Goal: Navigation & Orientation: Understand site structure

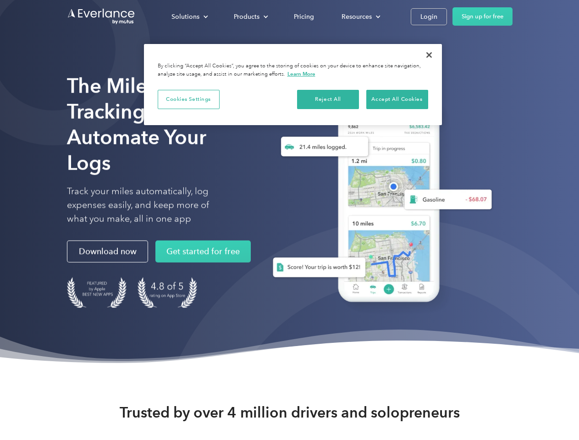
click at [189, 17] on div "Solutions" at bounding box center [186, 16] width 28 height 11
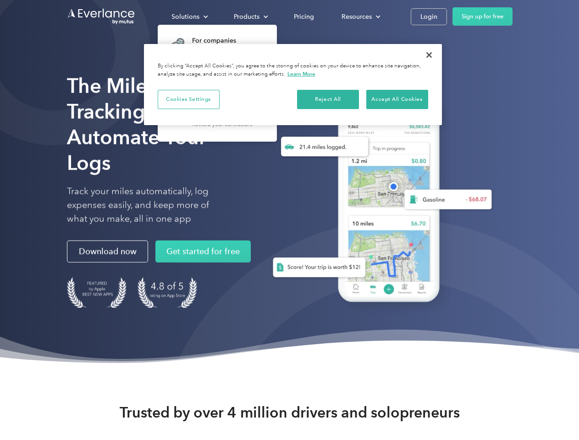
click at [250, 17] on div "Products" at bounding box center [247, 16] width 26 height 11
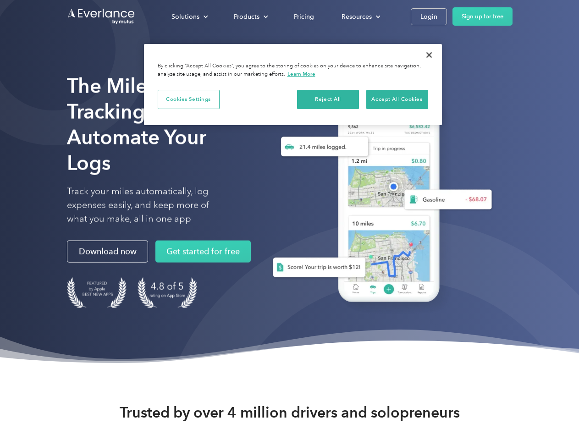
click at [360, 17] on div "Resources" at bounding box center [357, 16] width 30 height 11
click at [189, 99] on button "Cookies Settings" at bounding box center [189, 99] width 62 height 19
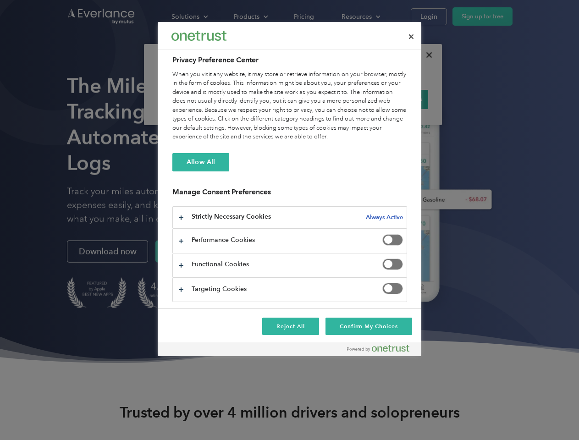
click at [329, 99] on div "When you visit any website, it may store or retrieve information on your browse…" at bounding box center [290, 106] width 235 height 72
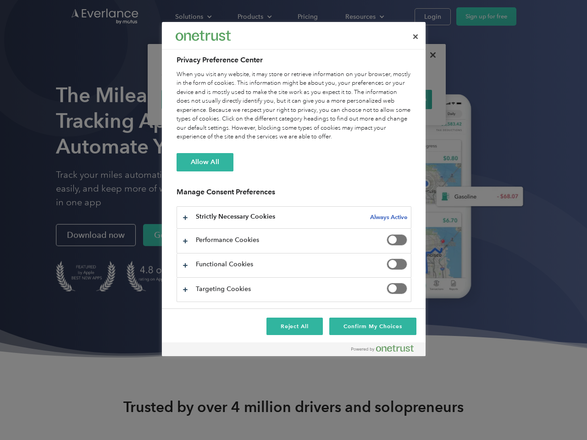
click at [397, 99] on div "When you visit any website, it may store or retrieve information on your browse…" at bounding box center [294, 106] width 235 height 72
click at [429, 55] on div at bounding box center [293, 220] width 587 height 440
